Goal: Entertainment & Leisure: Consume media (video, audio)

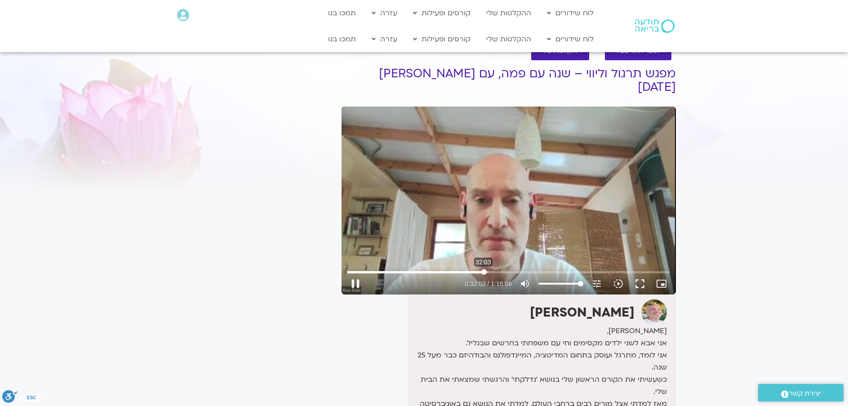
click at [484, 269] on input "Seek" at bounding box center [508, 271] width 322 height 5
click at [481, 269] on input "Seek" at bounding box center [508, 271] width 322 height 5
click at [576, 269] on input "Seek" at bounding box center [508, 271] width 322 height 5
click at [622, 269] on input "Seek" at bounding box center [508, 271] width 322 height 5
click at [630, 269] on input "Seek" at bounding box center [508, 271] width 322 height 5
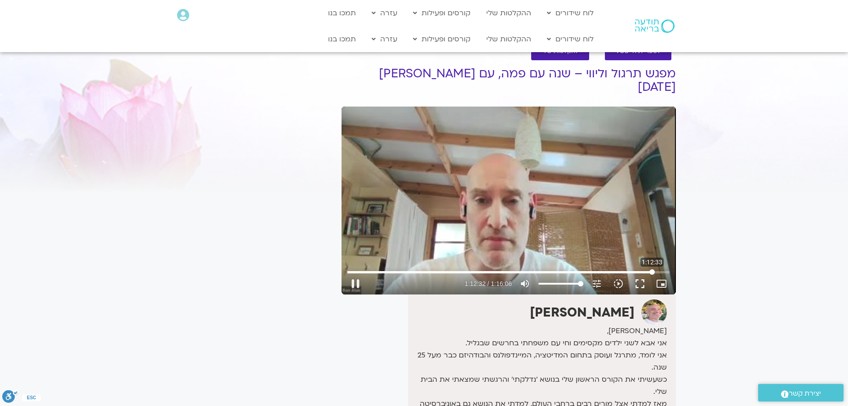
click at [652, 269] on input "Seek" at bounding box center [508, 271] width 322 height 5
click at [657, 269] on input "Seek" at bounding box center [508, 271] width 322 height 5
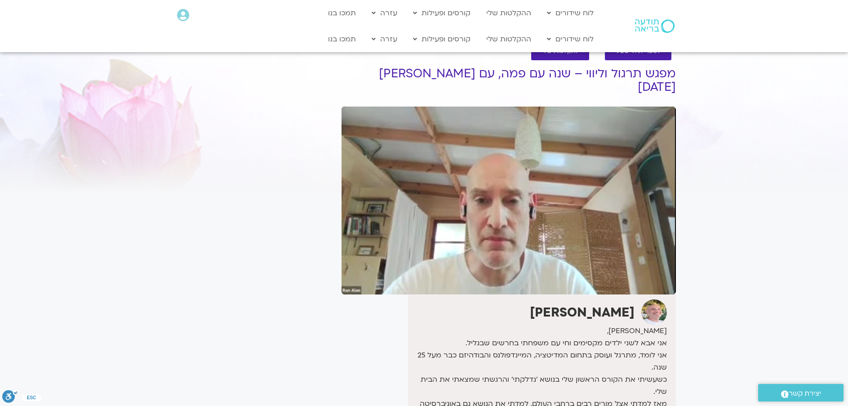
type input "4520.291501"
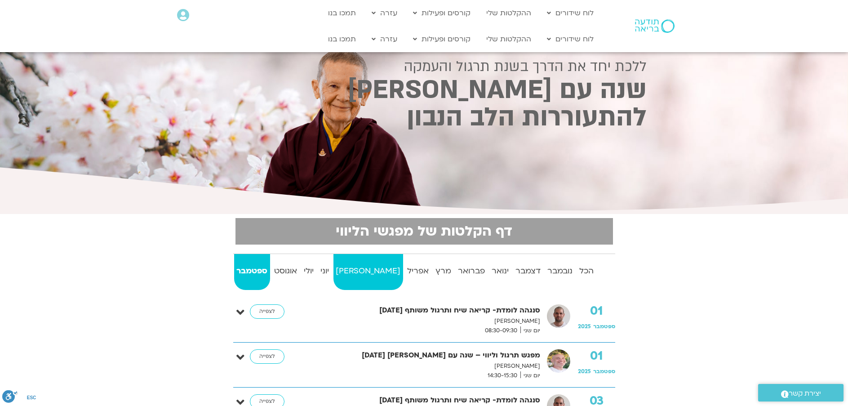
click at [364, 275] on strong "מאי" at bounding box center [368, 270] width 70 height 13
